Goal: Information Seeking & Learning: Find specific fact

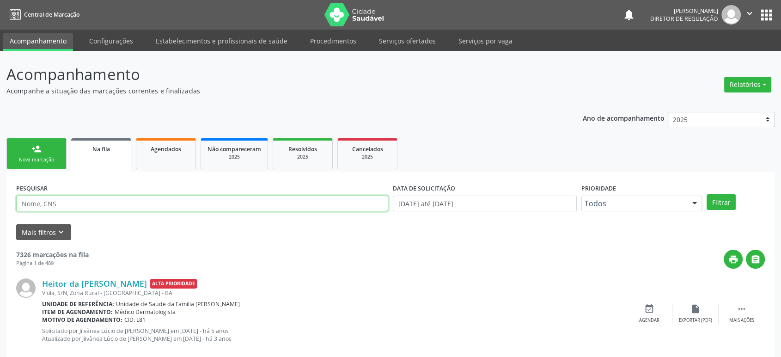
click at [62, 204] on input "text" at bounding box center [202, 204] width 372 height 16
click at [707, 194] on button "Filtrar" at bounding box center [721, 202] width 29 height 16
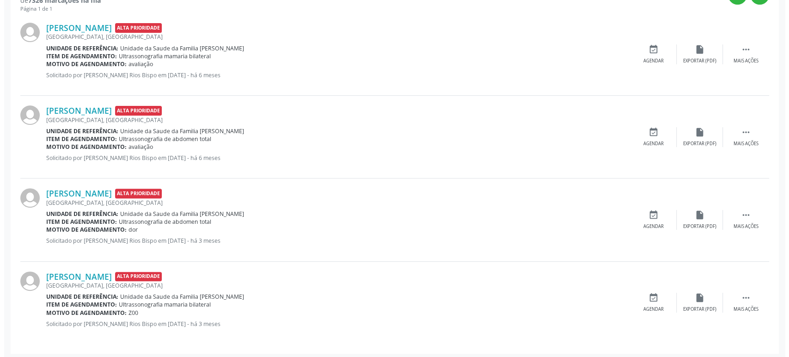
scroll to position [266, 0]
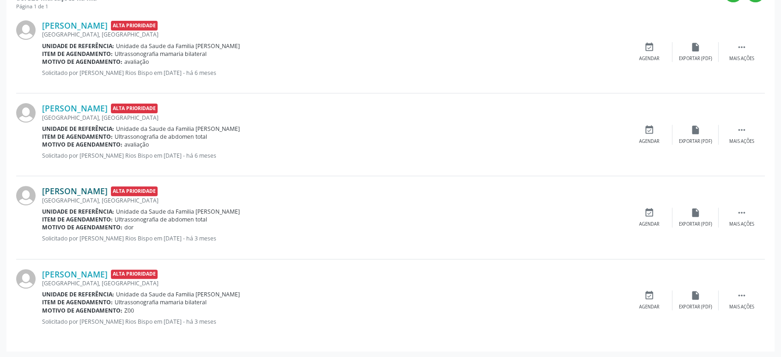
click at [103, 193] on link "[PERSON_NAME]" at bounding box center [75, 191] width 66 height 10
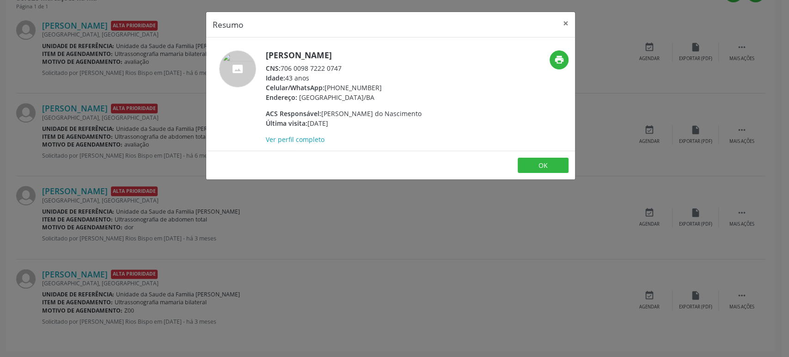
drag, startPoint x: 267, startPoint y: 52, endPoint x: 373, endPoint y: 46, distance: 106.0
click at [373, 46] on div "[PERSON_NAME] CNS: 706 0098 7222 0747 Idade: 43 anos Celular/WhatsApp: [PHONE_N…" at bounding box center [390, 93] width 369 height 113
copy h5 "[PERSON_NAME]"
click at [147, 153] on div "Resumo × [PERSON_NAME] CNS: 706 0098 7222 0747 Idade: 43 anos Celular/WhatsApp:…" at bounding box center [394, 178] width 789 height 357
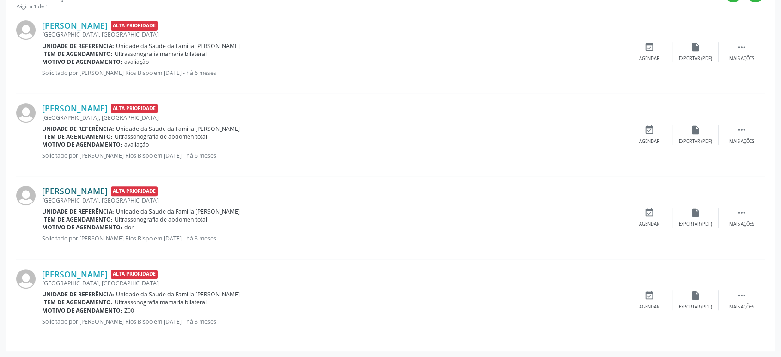
click at [67, 191] on link "[PERSON_NAME]" at bounding box center [75, 191] width 66 height 10
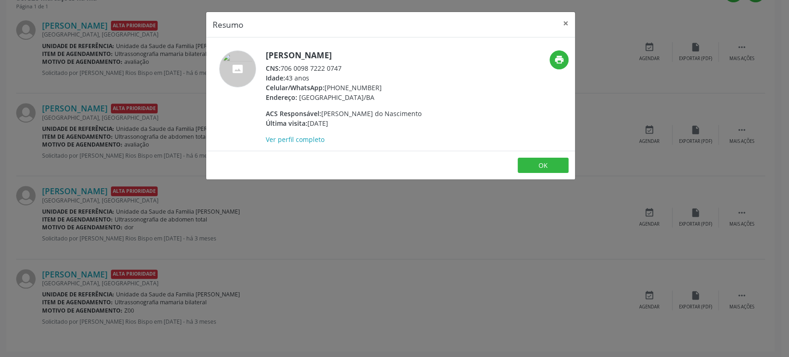
drag, startPoint x: 267, startPoint y: 53, endPoint x: 370, endPoint y: 52, distance: 102.6
click at [370, 52] on h5 "[PERSON_NAME]" at bounding box center [344, 55] width 156 height 10
copy h5 "[PERSON_NAME]"
click at [225, 252] on div "Resumo × [PERSON_NAME] CNS: 706 0098 7222 0747 Idade: 43 anos Celular/WhatsApp:…" at bounding box center [394, 178] width 789 height 357
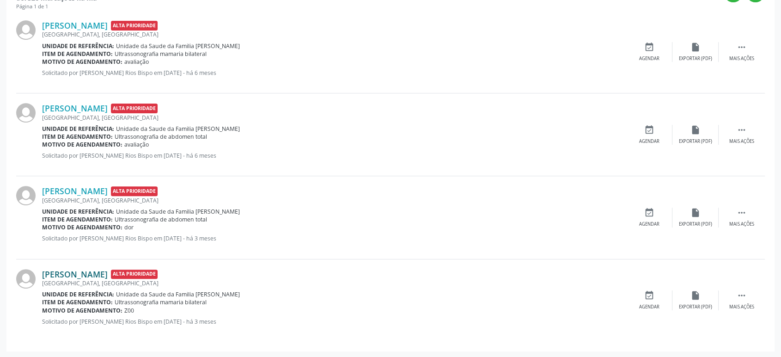
click at [97, 272] on link "[PERSON_NAME]" at bounding box center [75, 274] width 66 height 10
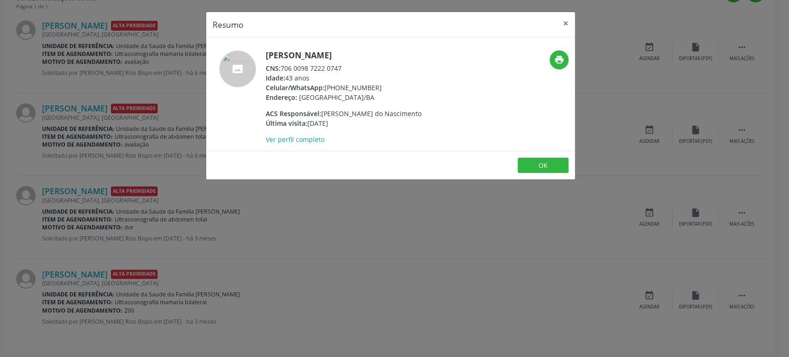
drag, startPoint x: 325, startPoint y: 87, endPoint x: 379, endPoint y: 87, distance: 54.6
click at [379, 87] on div "Celular/WhatsApp: [PHONE_NUMBER]" at bounding box center [344, 88] width 156 height 10
copy div "[PHONE_NUMBER]"
click at [361, 222] on div "Resumo × [PERSON_NAME] CNS: 706 0098 7222 0747 Idade: 43 anos Celular/WhatsApp:…" at bounding box center [394, 178] width 789 height 357
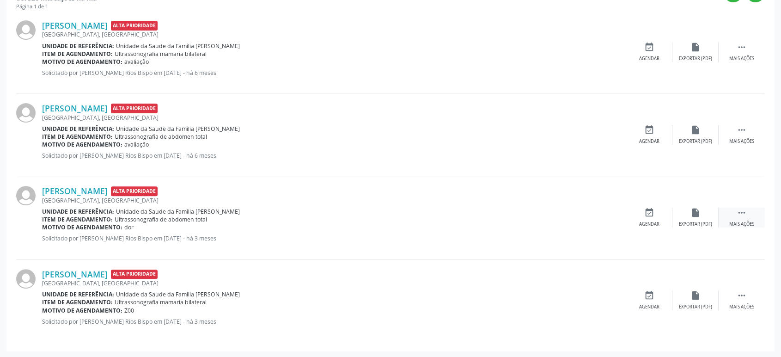
click at [740, 217] on div " Mais ações" at bounding box center [742, 218] width 46 height 20
click at [648, 214] on icon "cancel" at bounding box center [649, 213] width 10 height 10
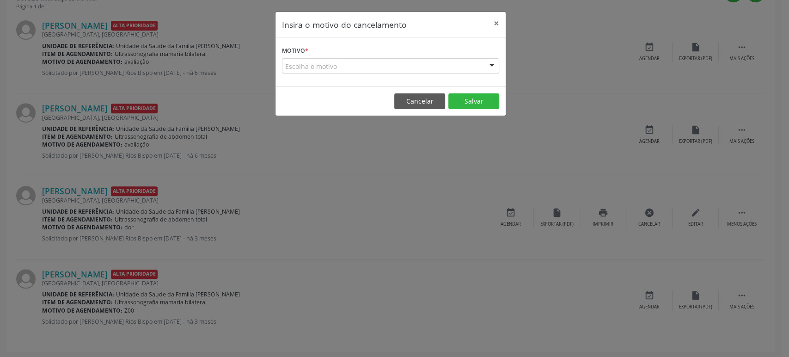
click at [354, 64] on div "Escolha o motivo" at bounding box center [390, 66] width 217 height 16
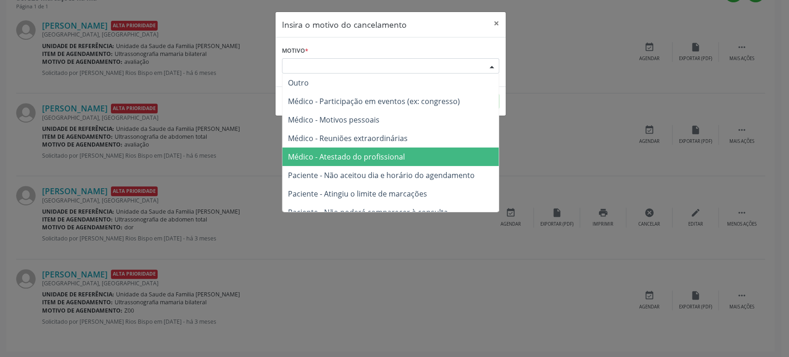
click at [345, 147] on span "Médico - Atestado do profissional" at bounding box center [390, 156] width 216 height 18
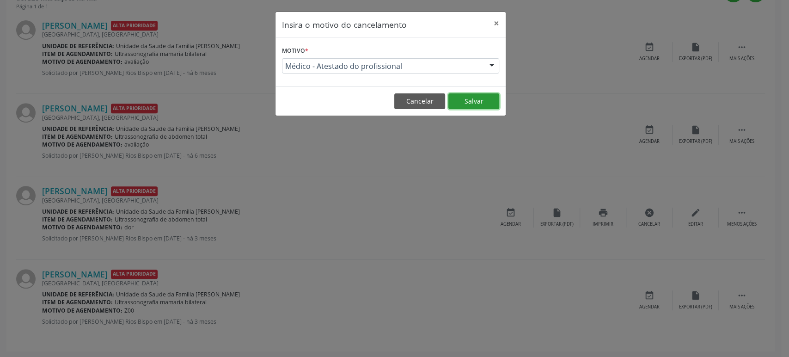
click at [475, 103] on button "Salvar" at bounding box center [473, 101] width 51 height 16
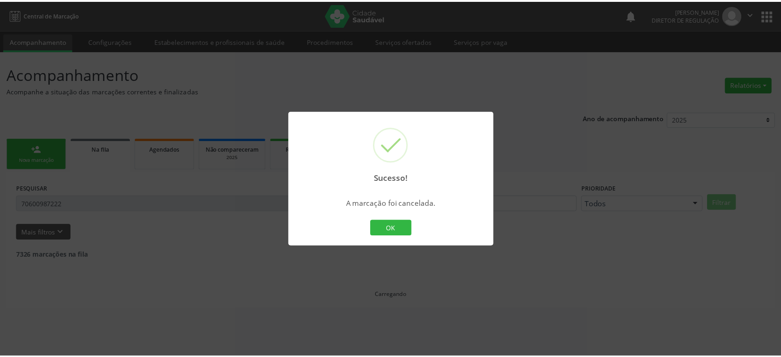
scroll to position [0, 0]
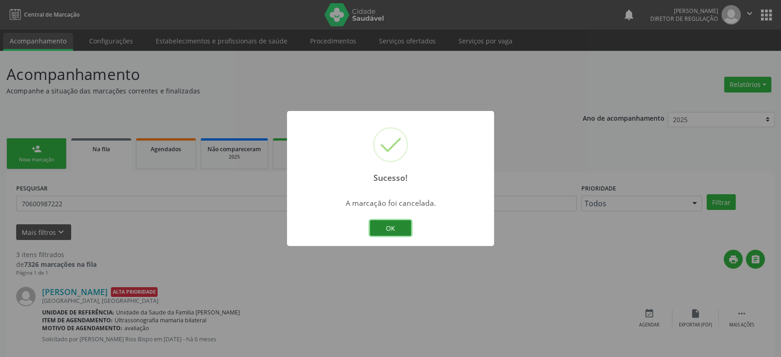
click at [399, 228] on button "OK" at bounding box center [391, 228] width 42 height 16
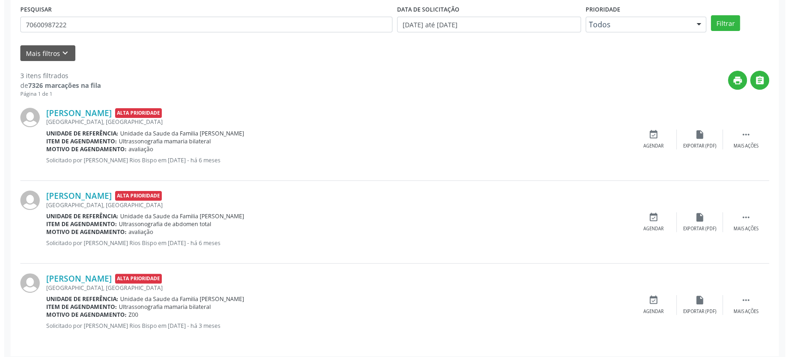
scroll to position [183, 0]
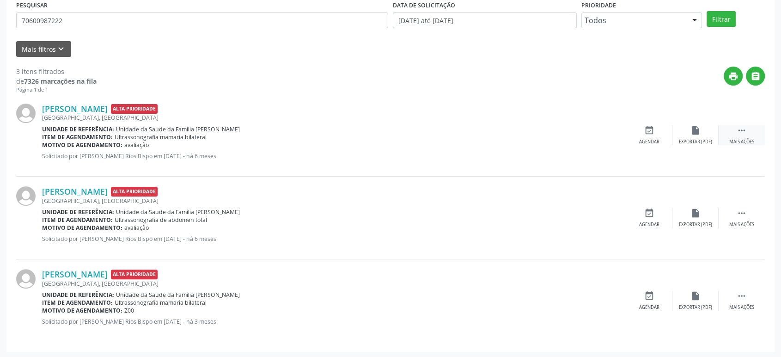
click at [750, 131] on div " Mais ações" at bounding box center [742, 135] width 46 height 20
click at [651, 132] on icon "cancel" at bounding box center [649, 130] width 10 height 10
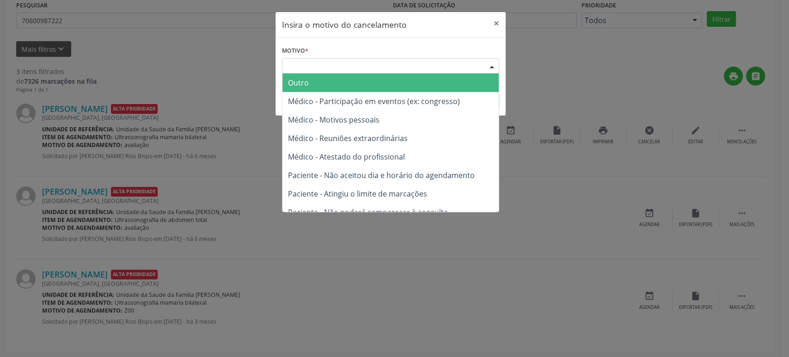
click at [365, 61] on div "Escolha o motivo" at bounding box center [390, 66] width 217 height 16
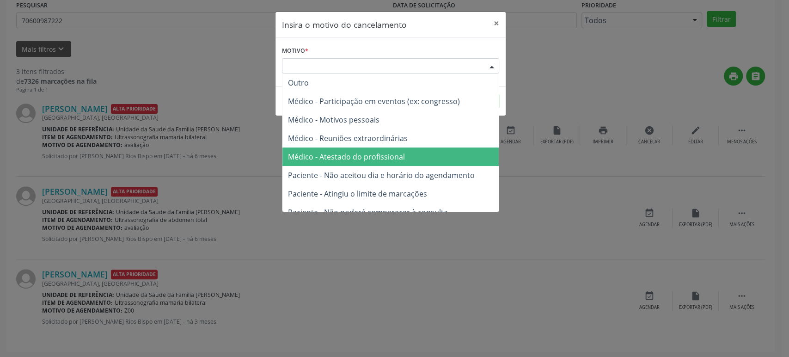
click at [359, 158] on span "Médico - Atestado do profissional" at bounding box center [346, 157] width 117 height 10
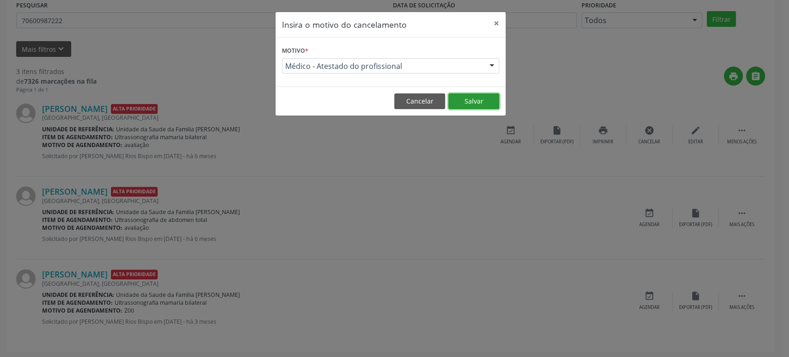
click at [487, 101] on button "Salvar" at bounding box center [473, 101] width 51 height 16
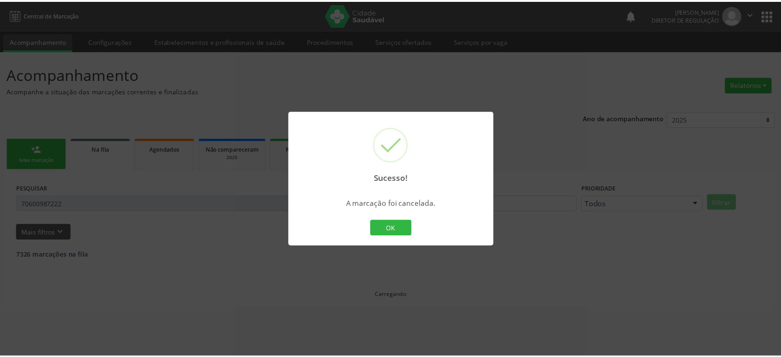
scroll to position [0, 0]
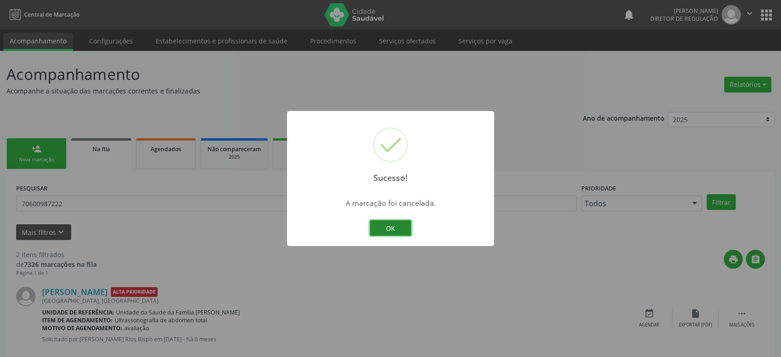
click at [391, 230] on button "OK" at bounding box center [391, 228] width 42 height 16
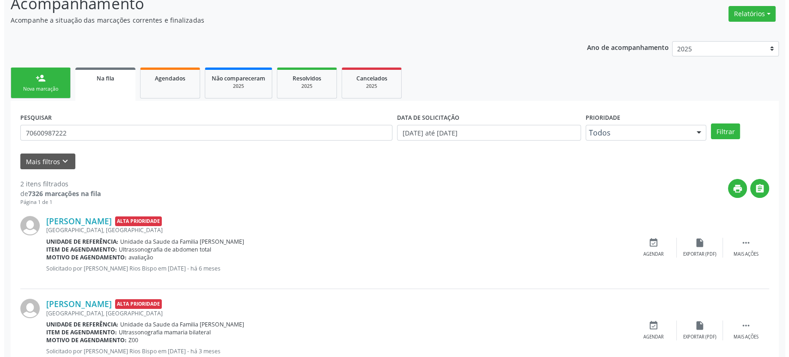
scroll to position [100, 0]
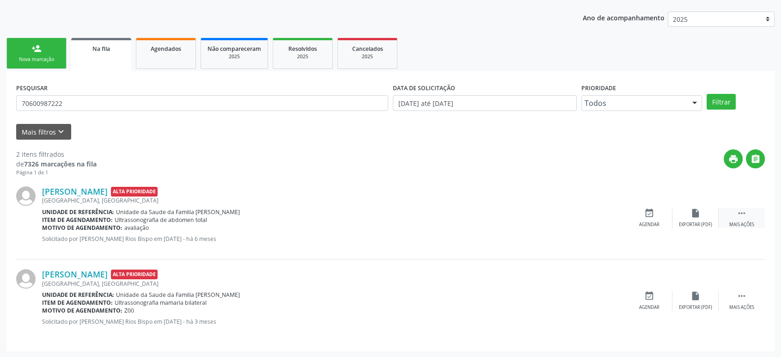
click at [736, 220] on div " Mais ações" at bounding box center [742, 218] width 46 height 20
click at [640, 210] on div "cancel Cancelar" at bounding box center [649, 218] width 46 height 20
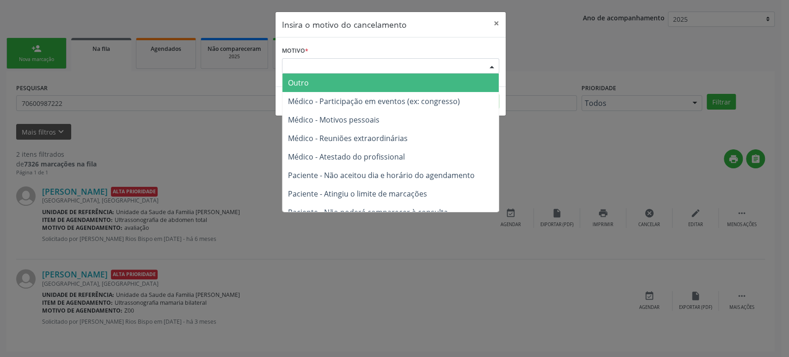
click at [347, 61] on div "Escolha o motivo" at bounding box center [390, 66] width 217 height 16
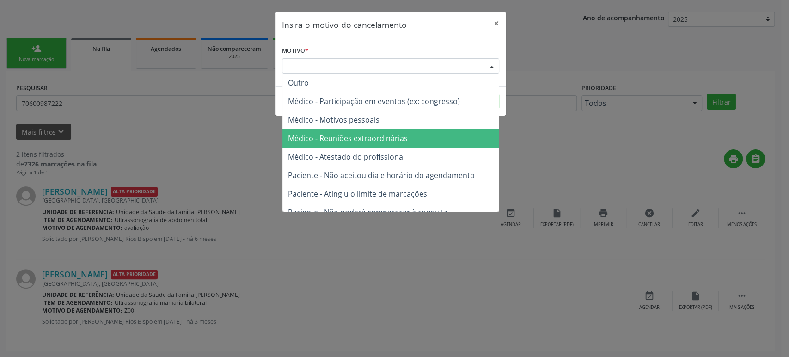
click at [346, 152] on span "Médico - Atestado do profissional" at bounding box center [346, 157] width 117 height 10
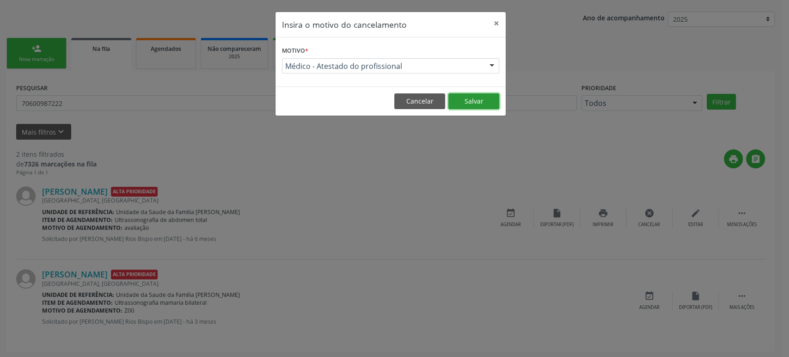
click at [464, 104] on button "Salvar" at bounding box center [473, 101] width 51 height 16
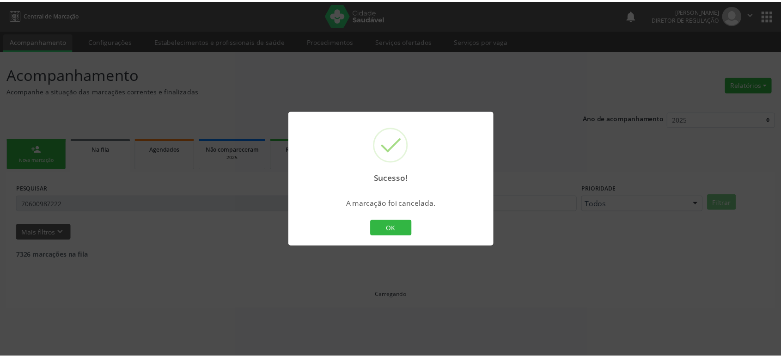
scroll to position [0, 0]
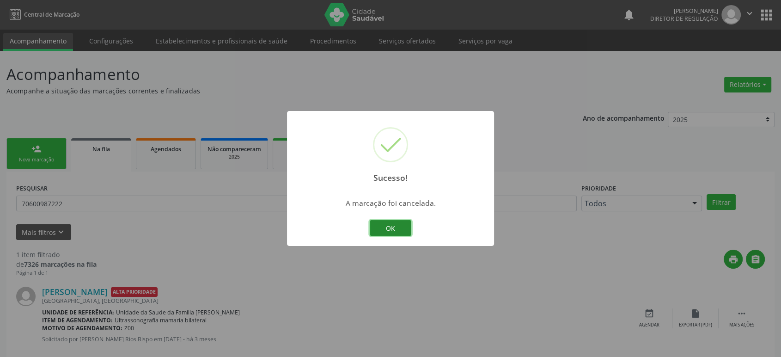
click at [377, 234] on button "OK" at bounding box center [391, 228] width 42 height 16
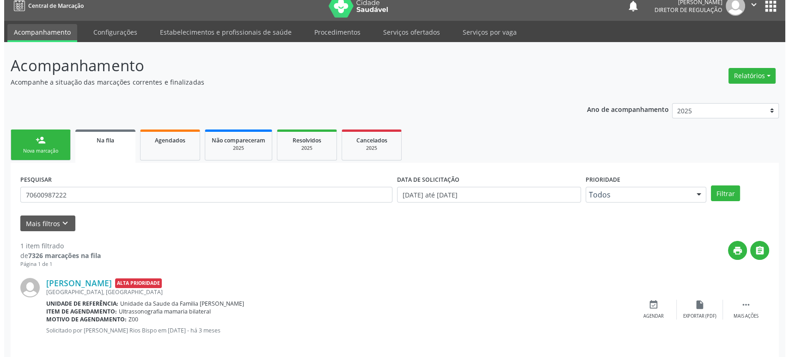
scroll to position [18, 0]
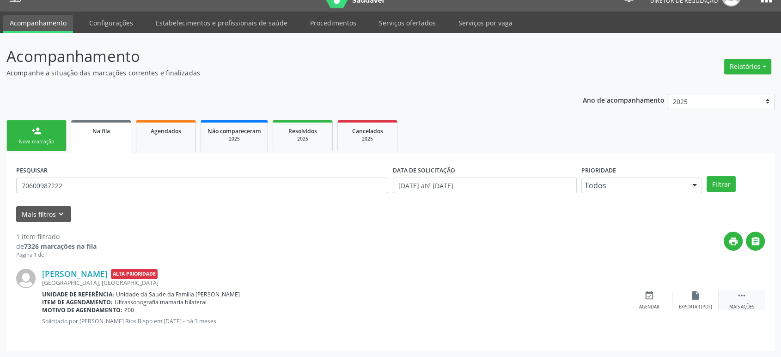
click at [736, 296] on div " Mais ações" at bounding box center [742, 300] width 46 height 20
click at [650, 304] on div "Cancelar" at bounding box center [649, 307] width 22 height 6
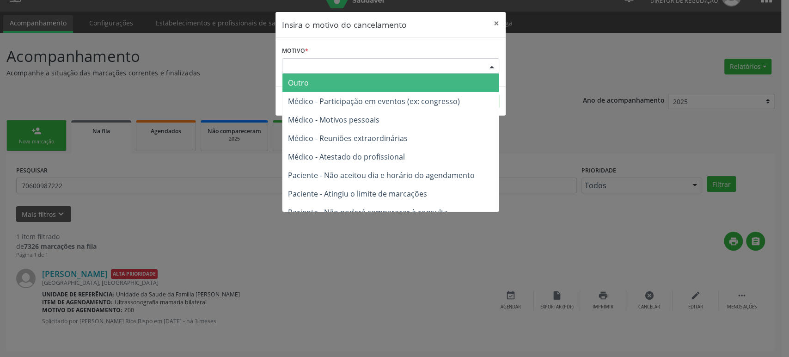
click at [343, 68] on div "Escolha o motivo" at bounding box center [390, 66] width 217 height 16
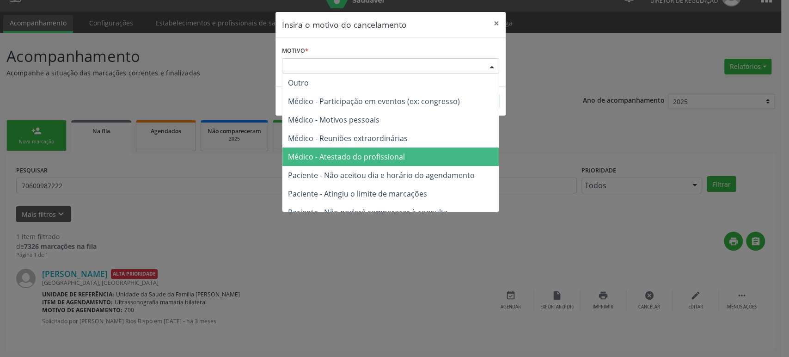
drag, startPoint x: 355, startPoint y: 163, endPoint x: 401, endPoint y: 137, distance: 53.0
click at [356, 163] on span "Médico - Atestado do profissional" at bounding box center [390, 156] width 216 height 18
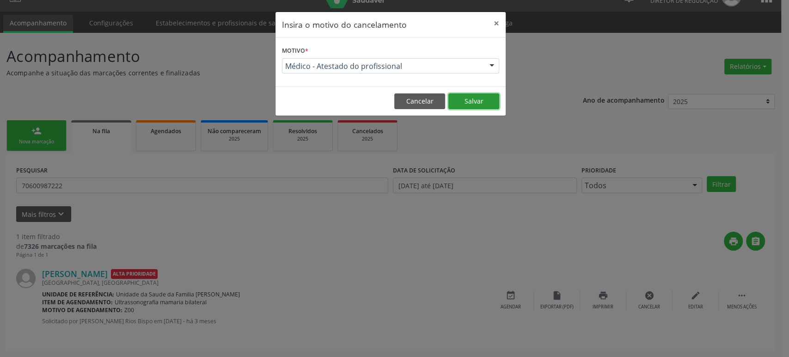
click at [480, 98] on button "Salvar" at bounding box center [473, 101] width 51 height 16
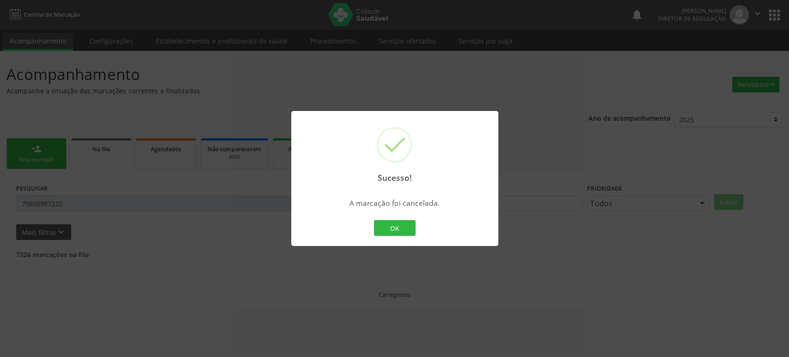
scroll to position [0, 0]
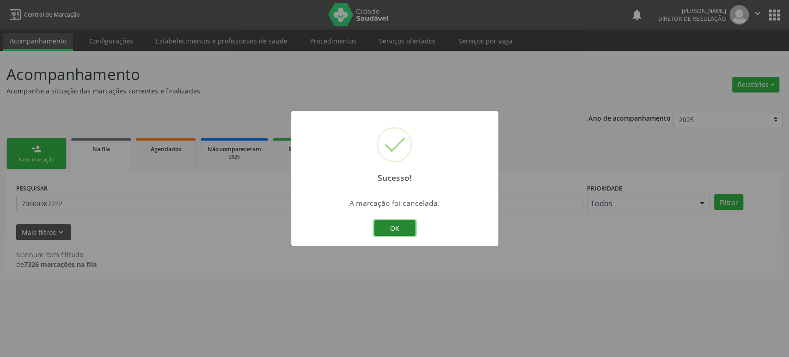
click at [396, 227] on button "OK" at bounding box center [395, 228] width 42 height 16
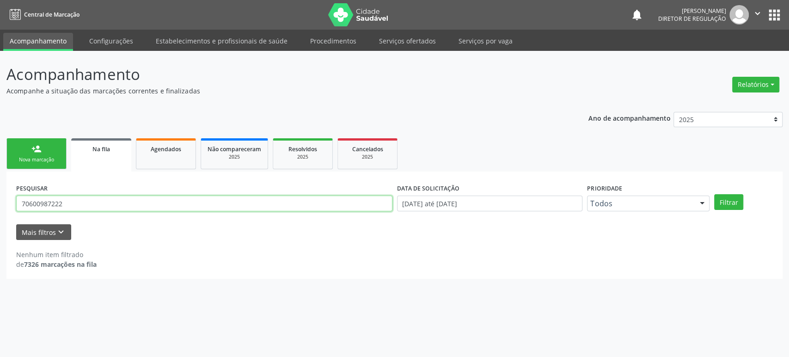
click at [147, 200] on input "70600987222" at bounding box center [204, 204] width 376 height 16
click at [714, 194] on button "Filtrar" at bounding box center [728, 202] width 29 height 16
click at [153, 200] on input "70850633953" at bounding box center [204, 204] width 376 height 16
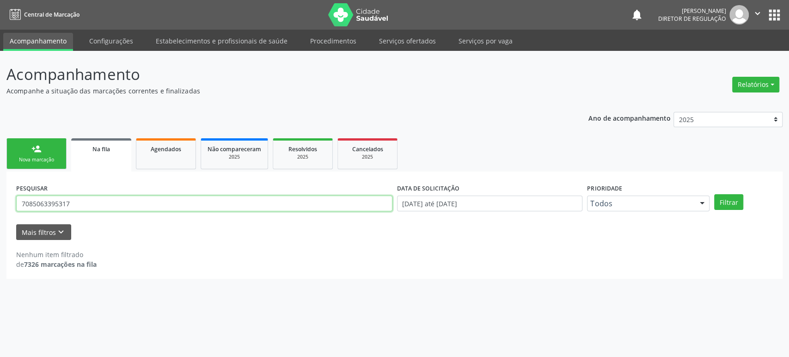
type input "7085063395317"
click at [714, 194] on button "Filtrar" at bounding box center [728, 202] width 29 height 16
click at [153, 200] on input "7085063395317" at bounding box center [204, 204] width 376 height 16
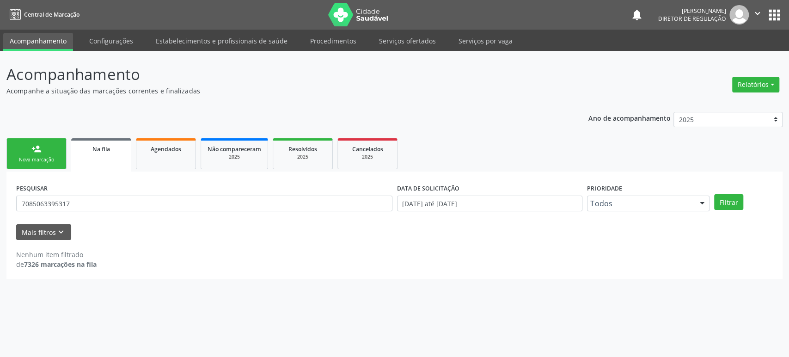
click at [772, 17] on button "apps" at bounding box center [775, 15] width 16 height 16
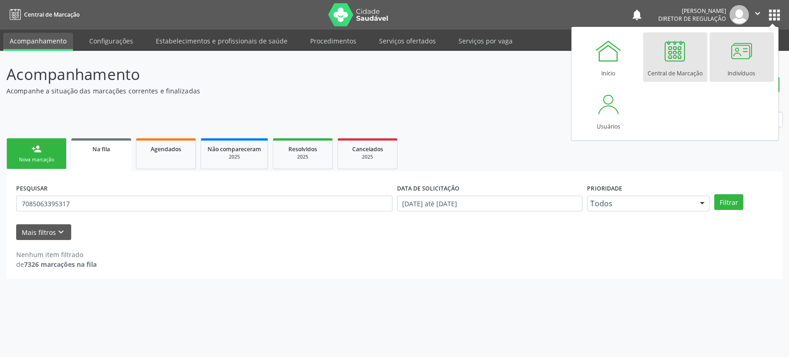
click at [740, 59] on div at bounding box center [742, 51] width 28 height 28
